Goal: Find specific fact: Find contact information

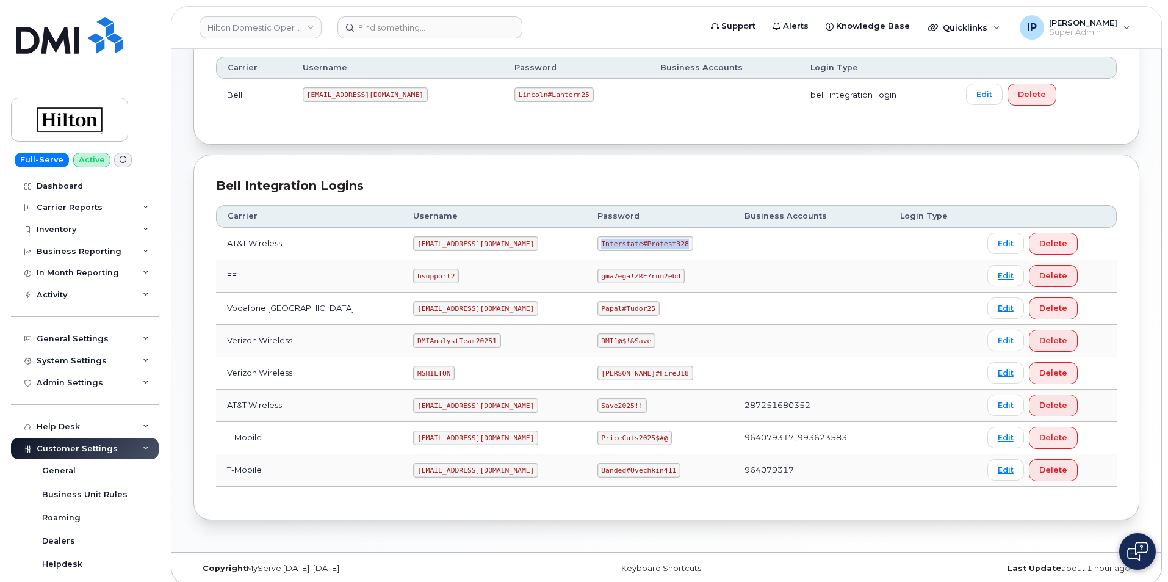
scroll to position [183, 0]
drag, startPoint x: 473, startPoint y: 240, endPoint x: 382, endPoint y: 246, distance: 91.1
click at [382, 260] on tr "AT&T Wireless ms-hilton@dminc.com Interstate#Protest328 Edit Delete" at bounding box center [666, 276] width 901 height 32
copy tr "ms-hilton@dminc.com"
drag, startPoint x: 670, startPoint y: 243, endPoint x: 586, endPoint y: 244, distance: 84.2
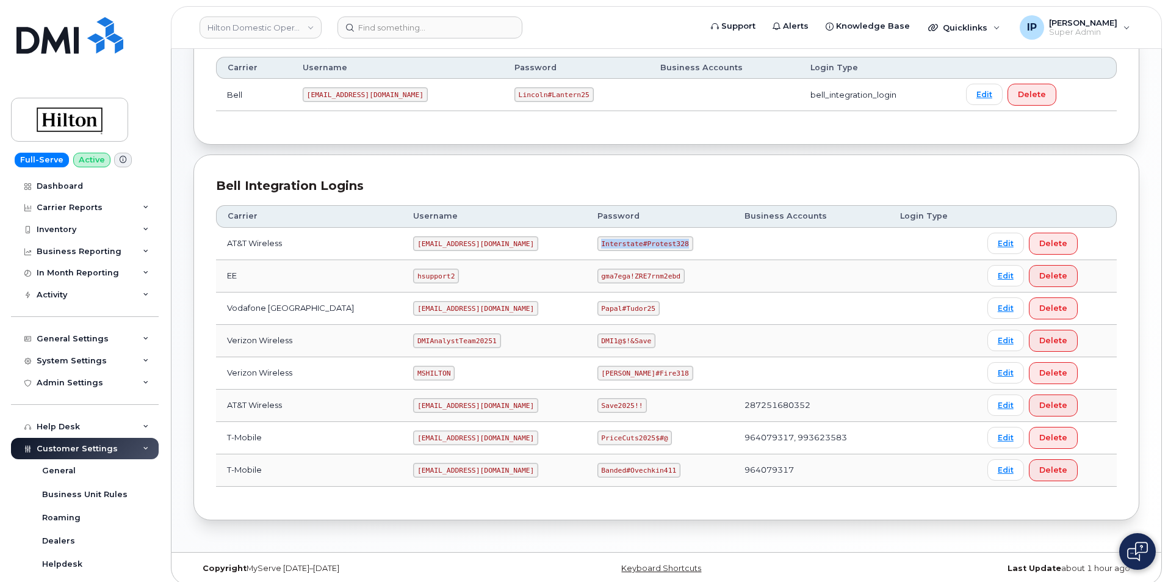
click at [597, 244] on code "Interstate#Protest328" at bounding box center [645, 243] width 96 height 15
copy code "Interstate#Protest328"
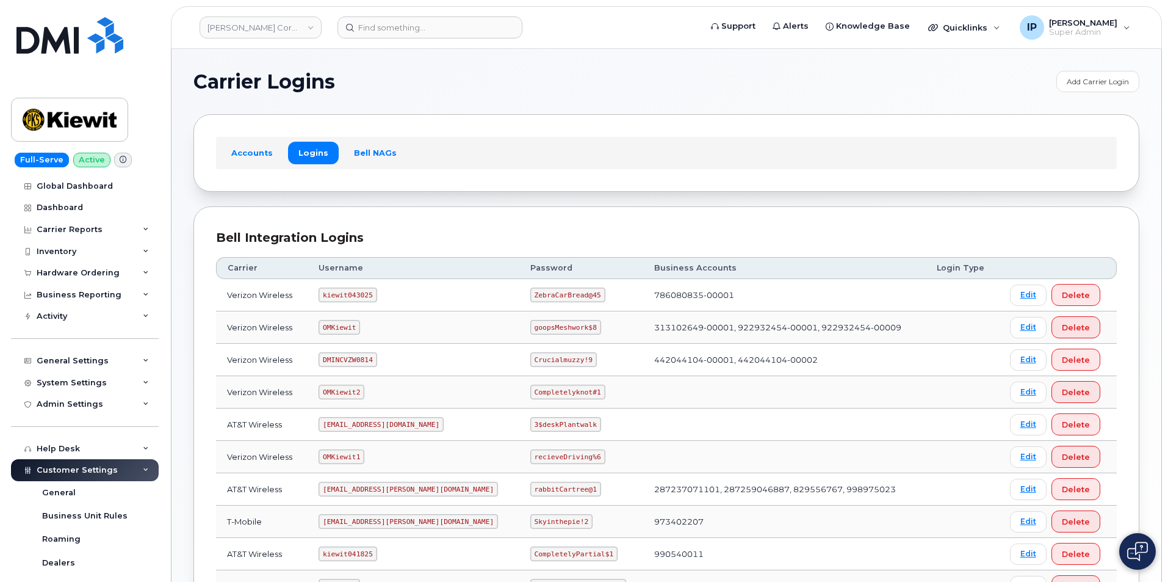
scroll to position [100, 0]
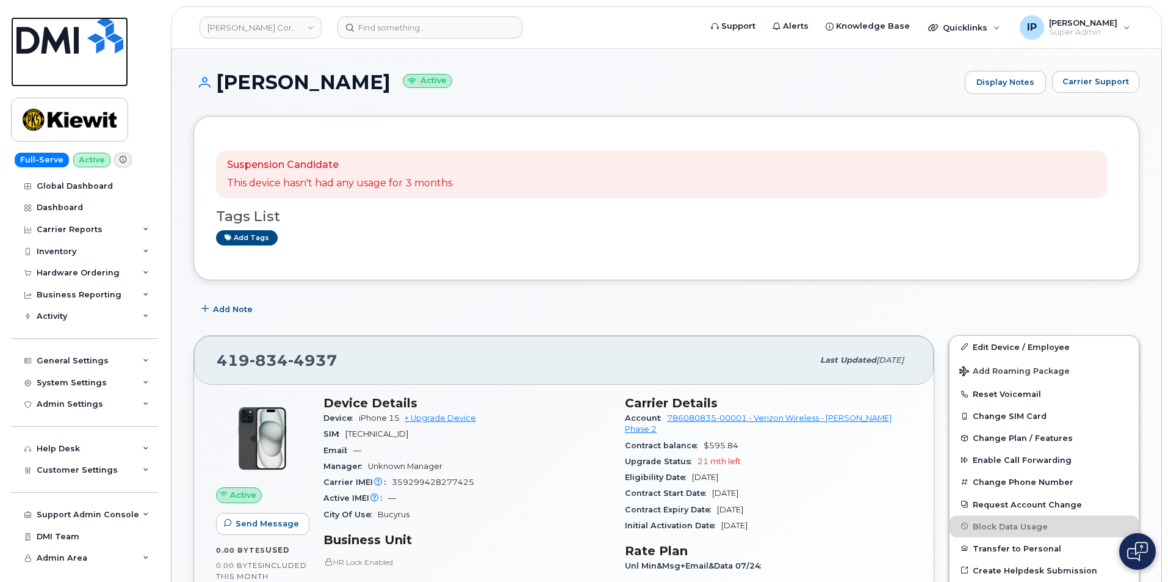
click at [54, 32] on img at bounding box center [69, 35] width 107 height 37
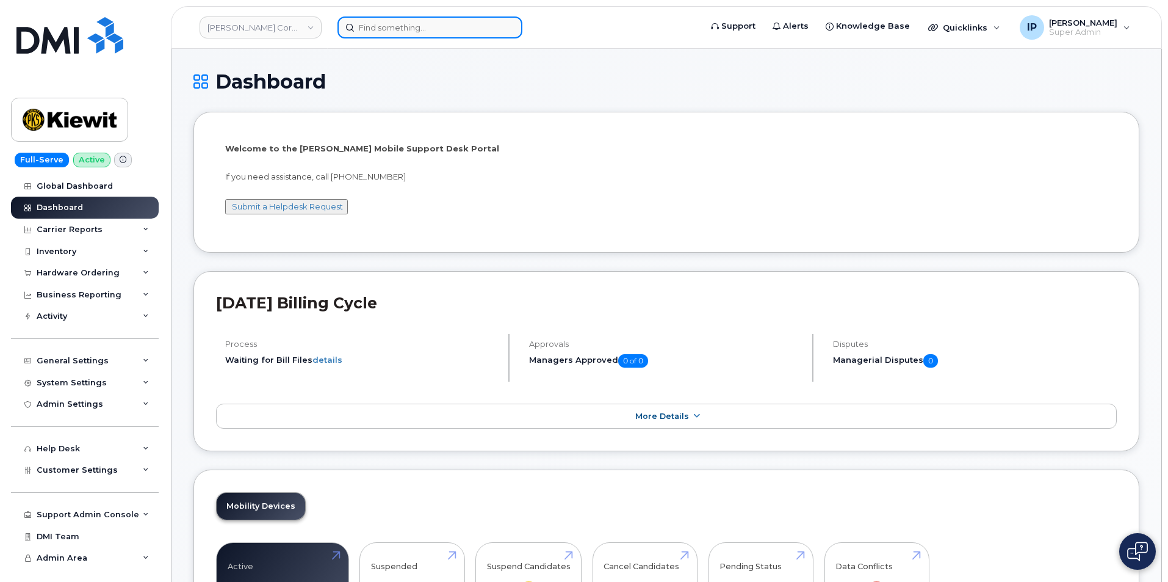
click at [374, 37] on input at bounding box center [429, 27] width 185 height 22
paste input "Scott Porter"
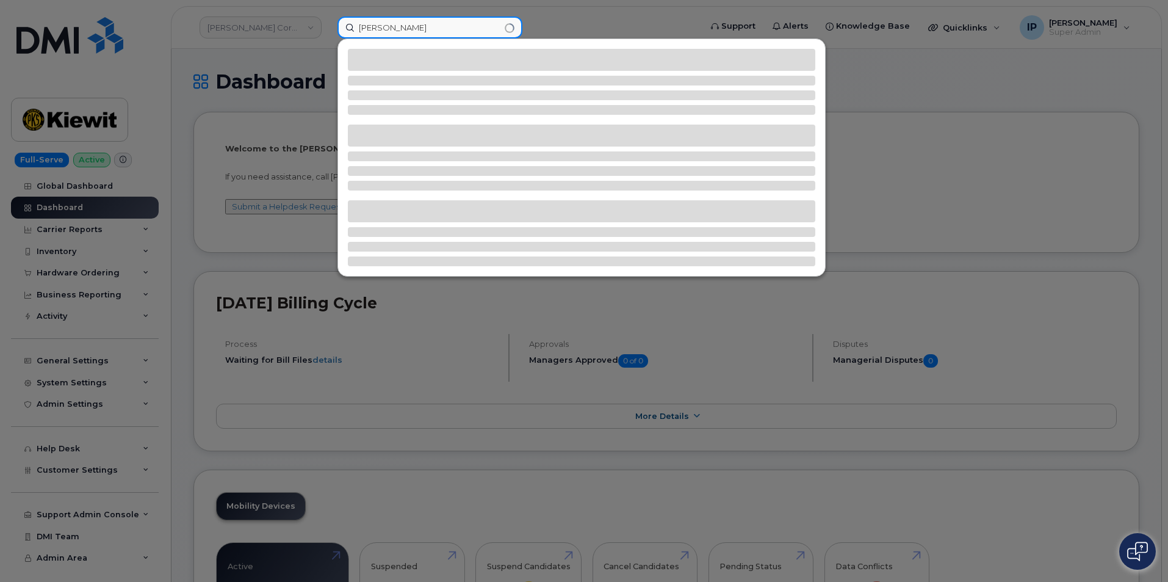
type input "Scott Porter"
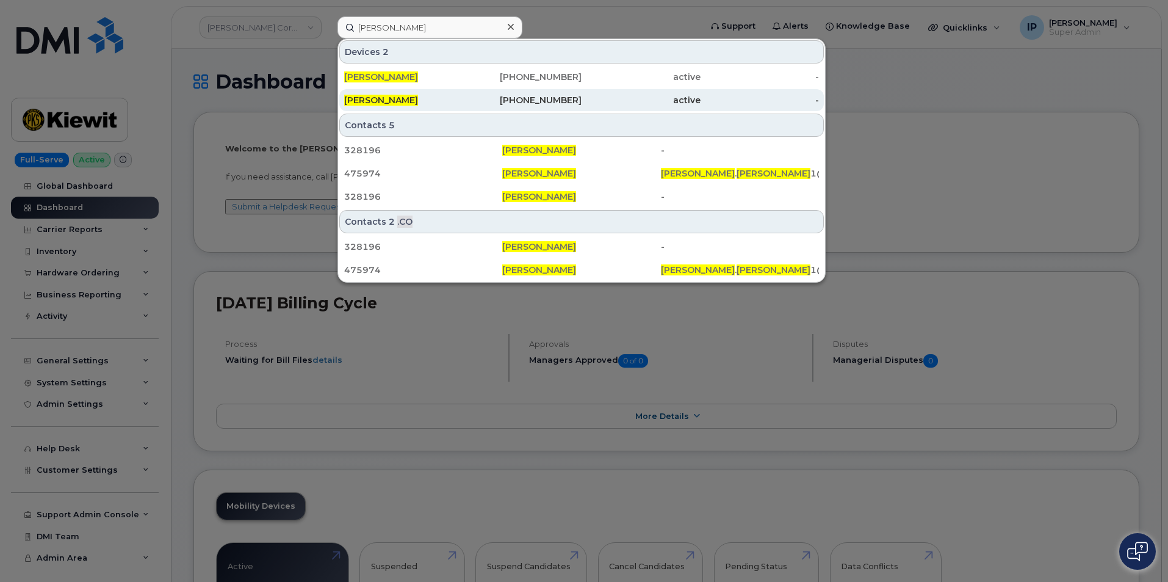
click at [582, 92] on div "346-849-2729" at bounding box center [641, 100] width 119 height 22
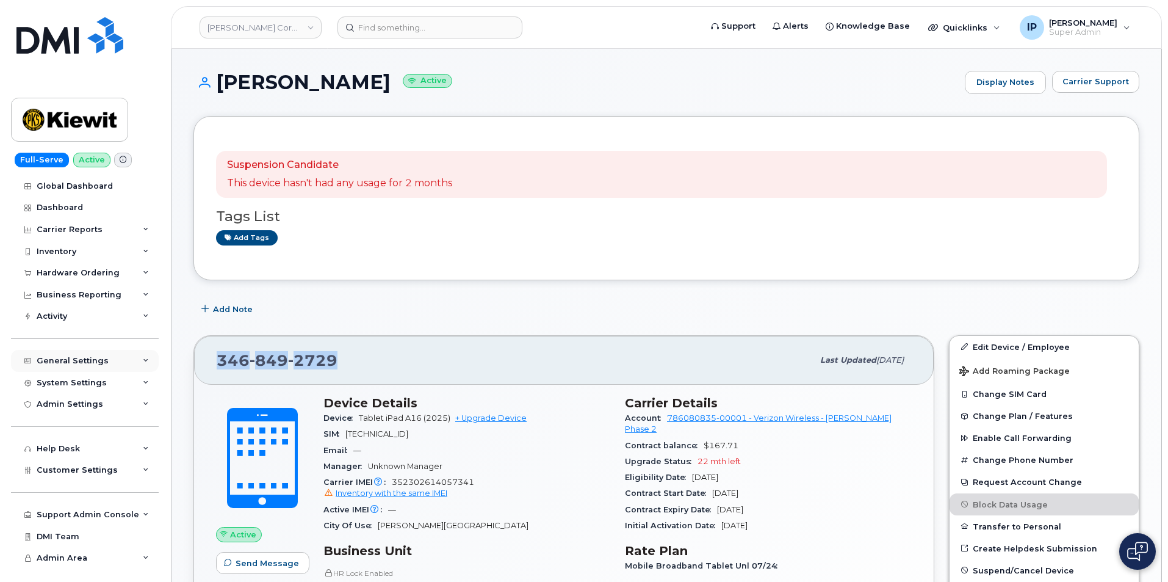
drag, startPoint x: 354, startPoint y: 358, endPoint x: 150, endPoint y: 361, distance: 203.8
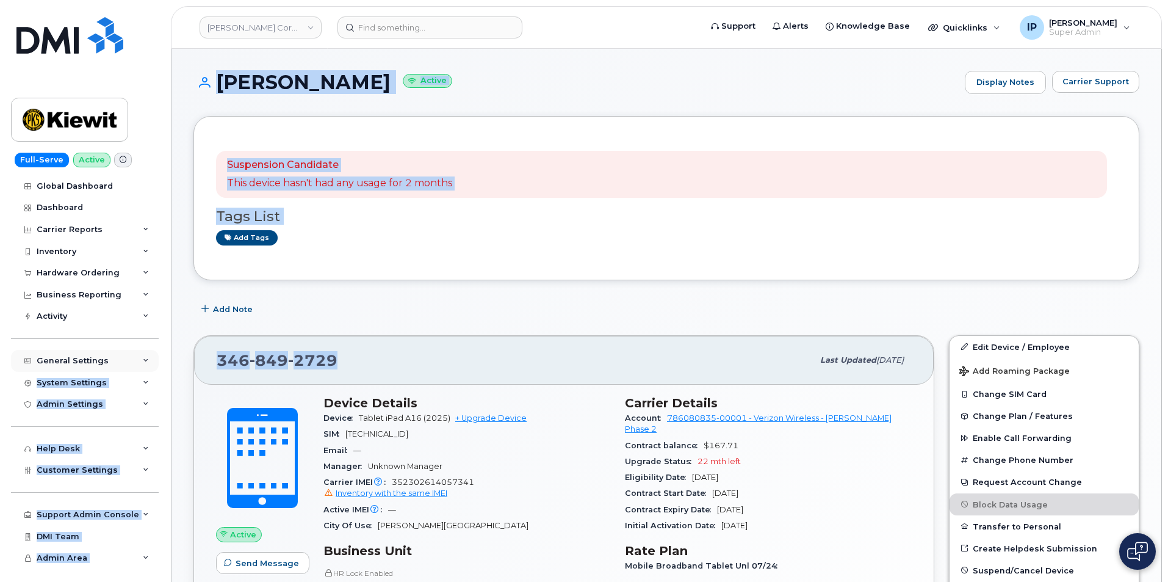
copy div "My Account Approval Mapping Financial Lead Mapping Locations Managers & Employe…"
click at [413, 358] on div "346 849 2729" at bounding box center [515, 360] width 596 height 26
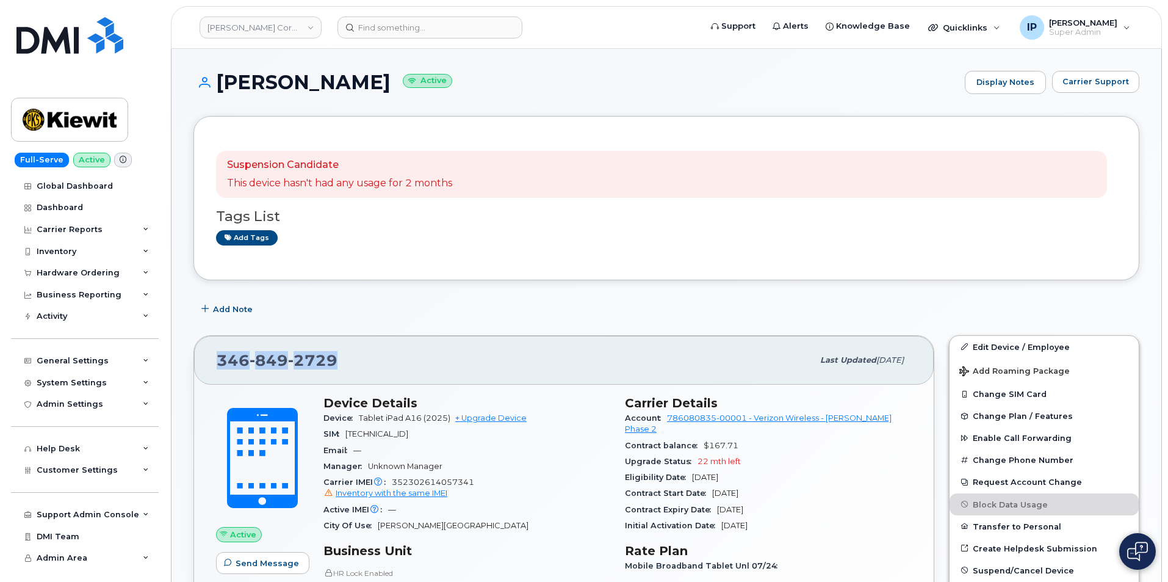
drag, startPoint x: 281, startPoint y: 366, endPoint x: 223, endPoint y: 369, distance: 58.6
click at [220, 364] on div "346 849 2729" at bounding box center [515, 360] width 596 height 26
